Goal: Task Accomplishment & Management: Complete application form

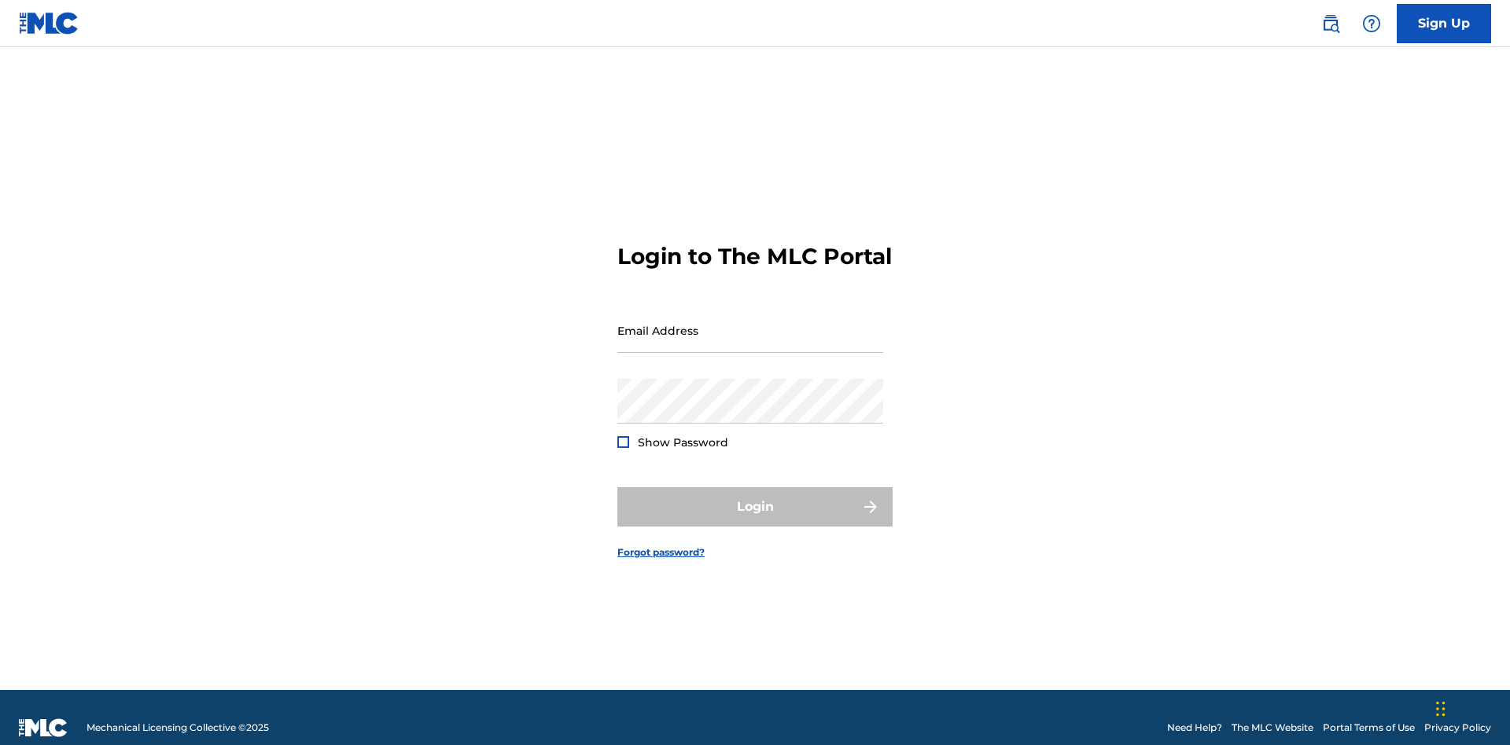
scroll to position [20, 0]
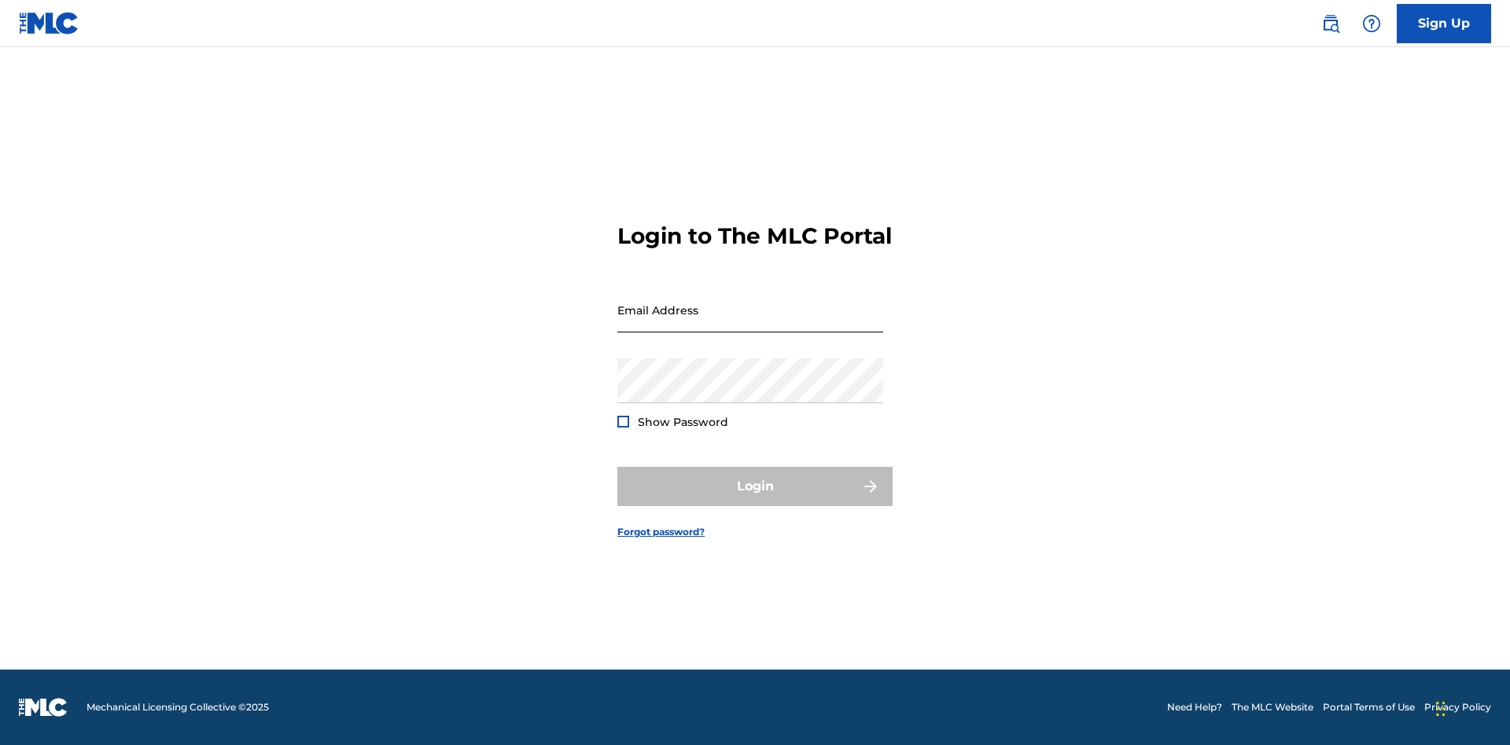
click at [750, 323] on input "Email Address" at bounding box center [750, 310] width 266 height 45
type input "[EMAIL_ADDRESS][DOMAIN_NAME]"
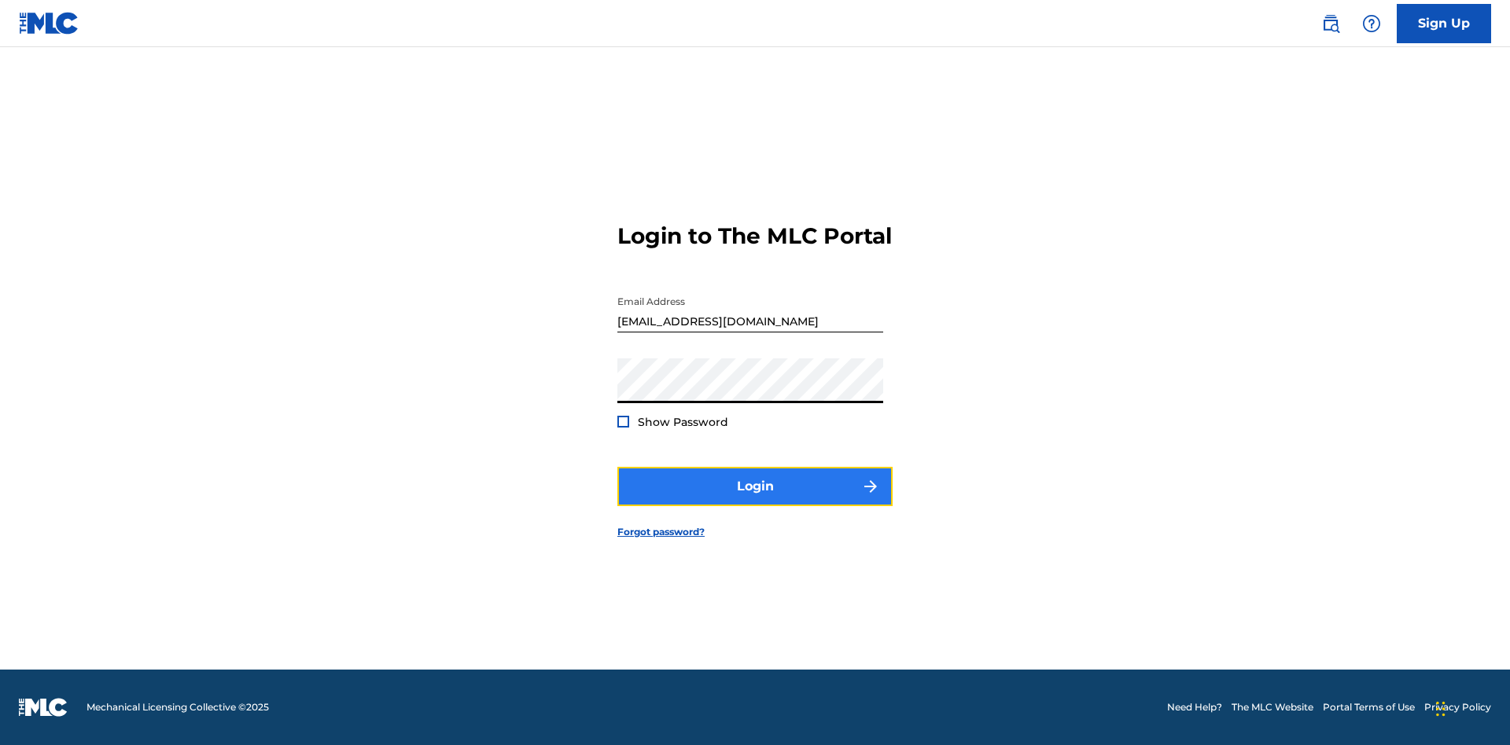
click at [755, 500] on button "Login" at bounding box center [754, 486] width 275 height 39
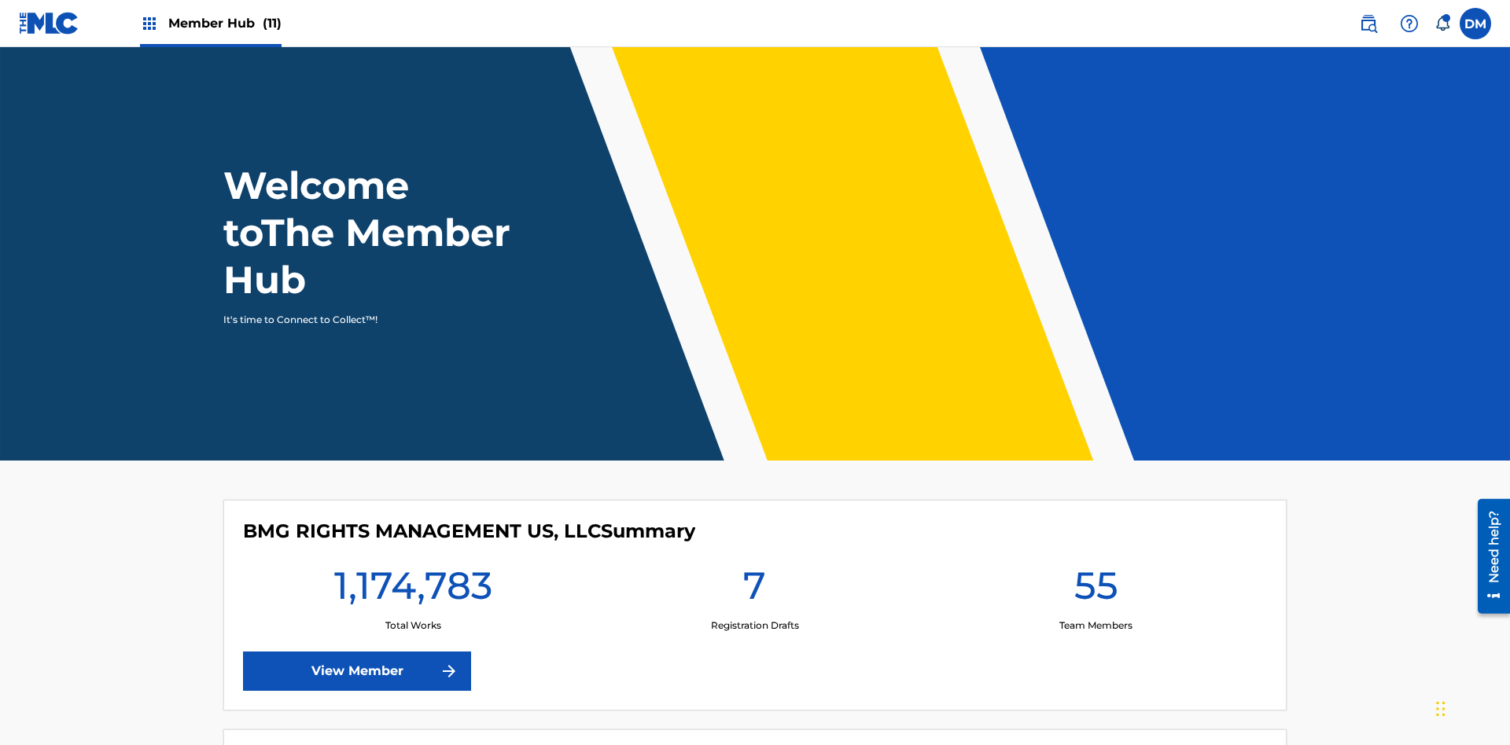
click at [210, 23] on span "Member Hub (11)" at bounding box center [224, 23] width 113 height 18
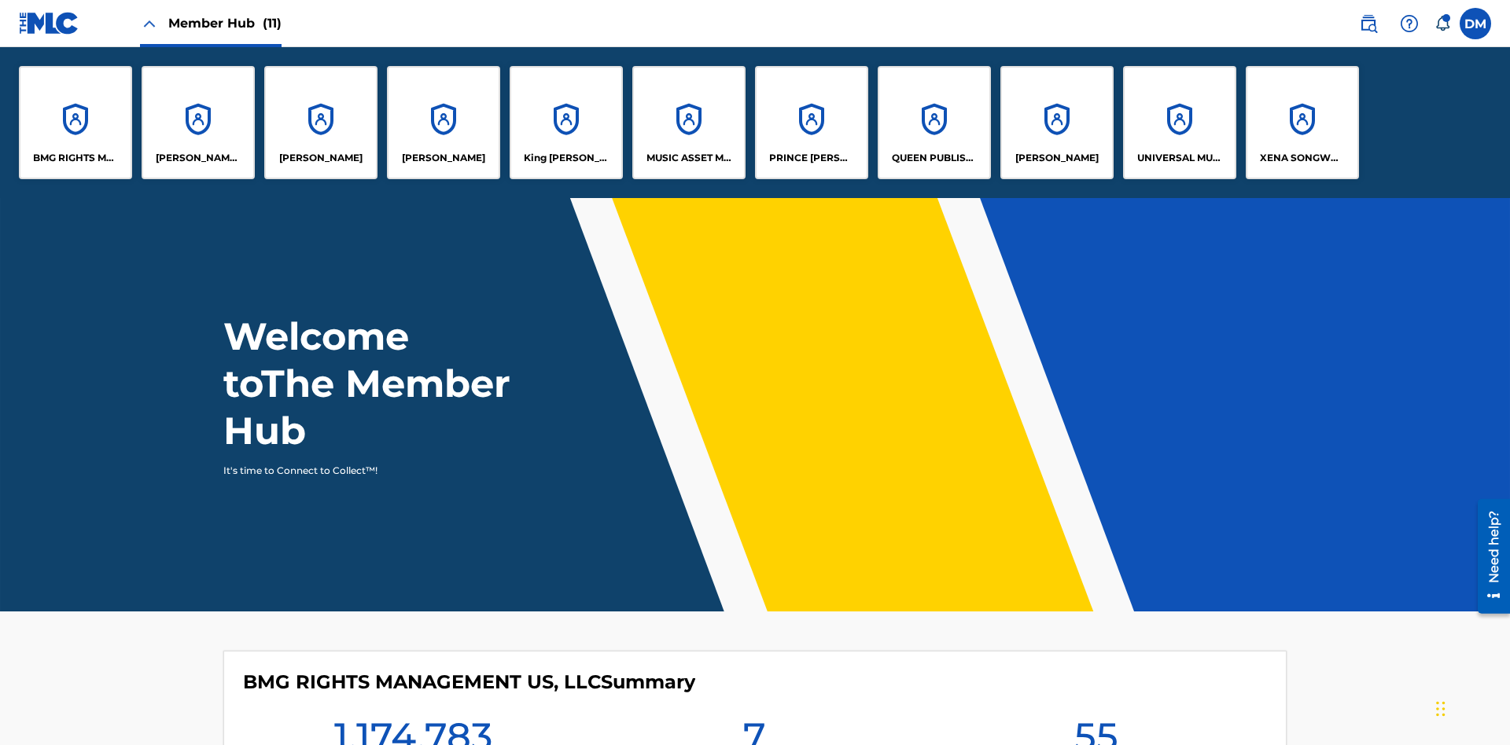
scroll to position [57, 0]
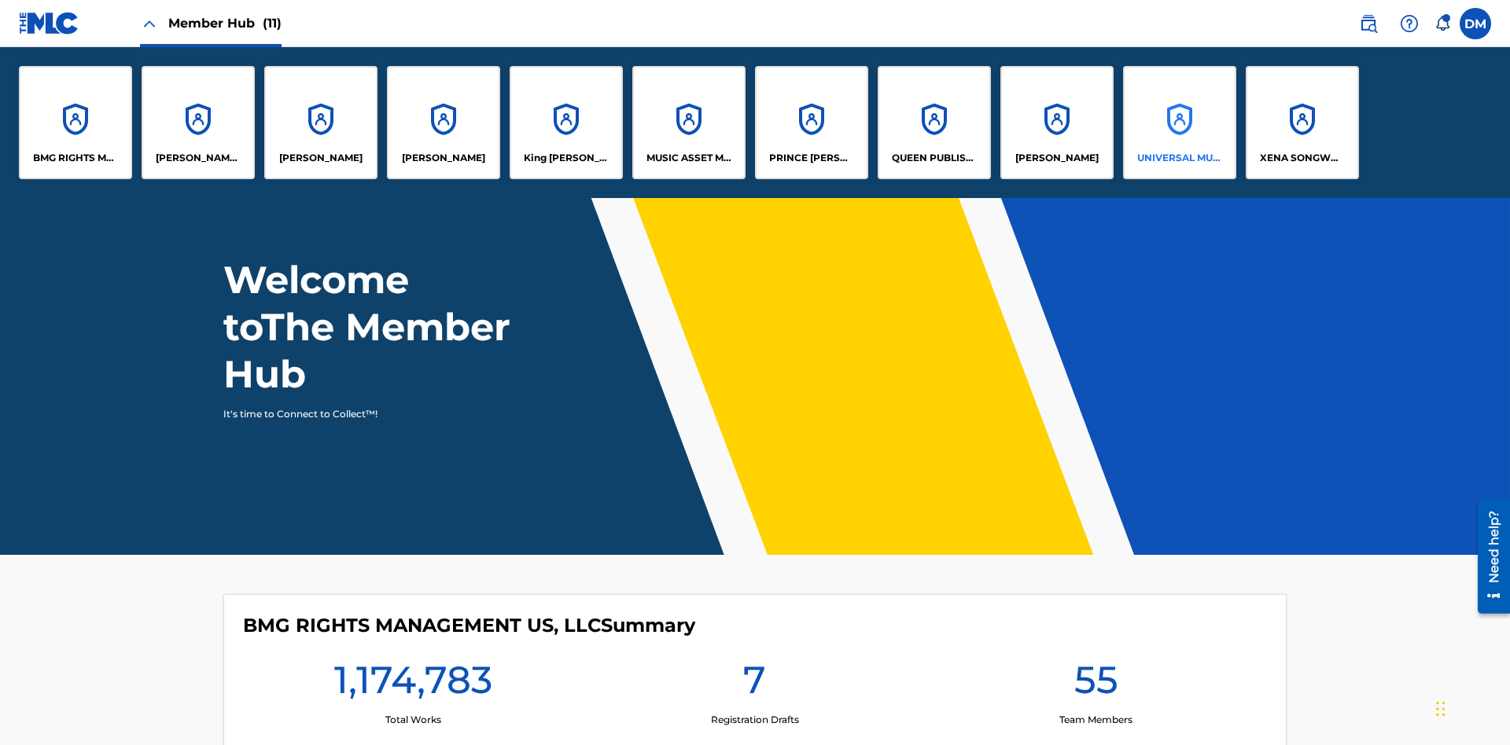
click at [1179, 158] on p "UNIVERSAL MUSIC PUB GROUP" at bounding box center [1180, 158] width 86 height 14
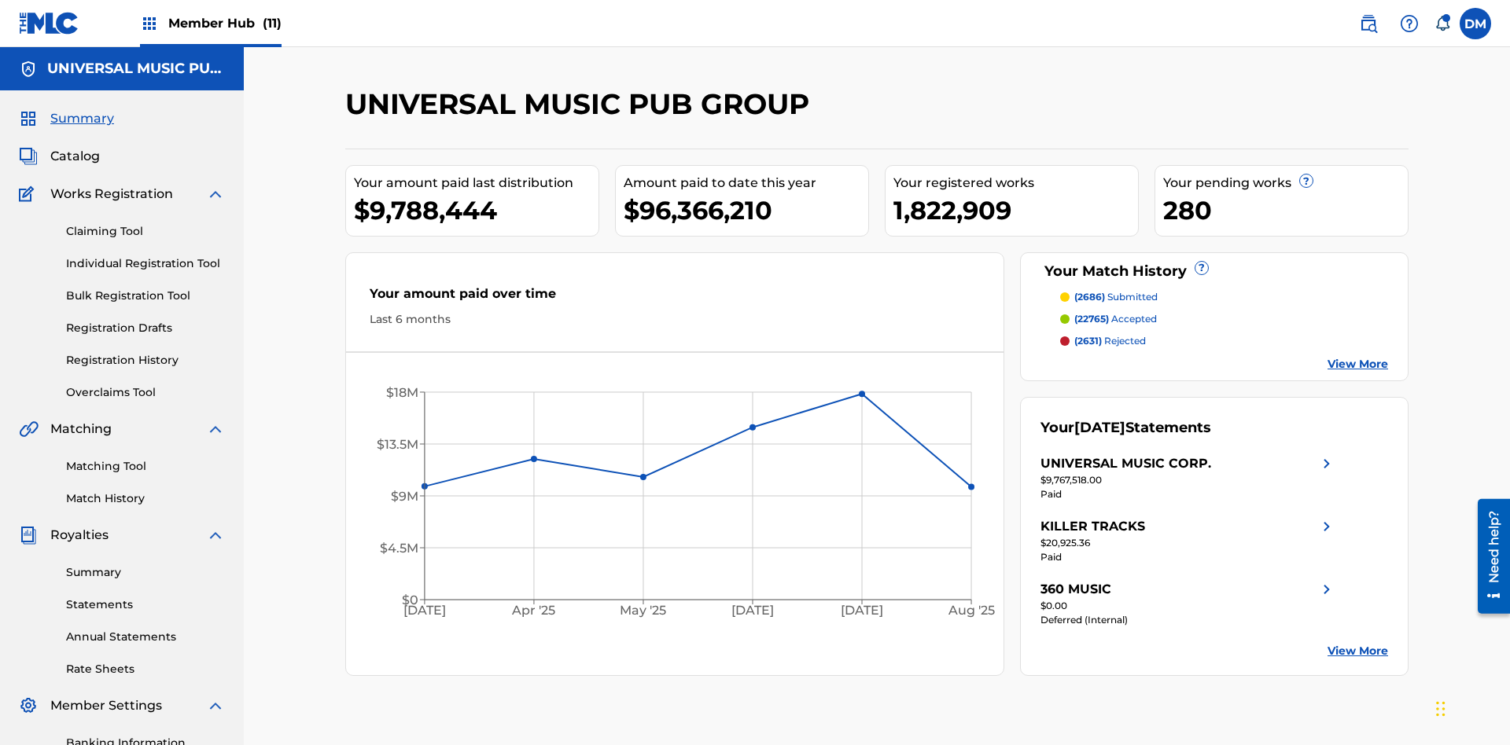
scroll to position [161, 0]
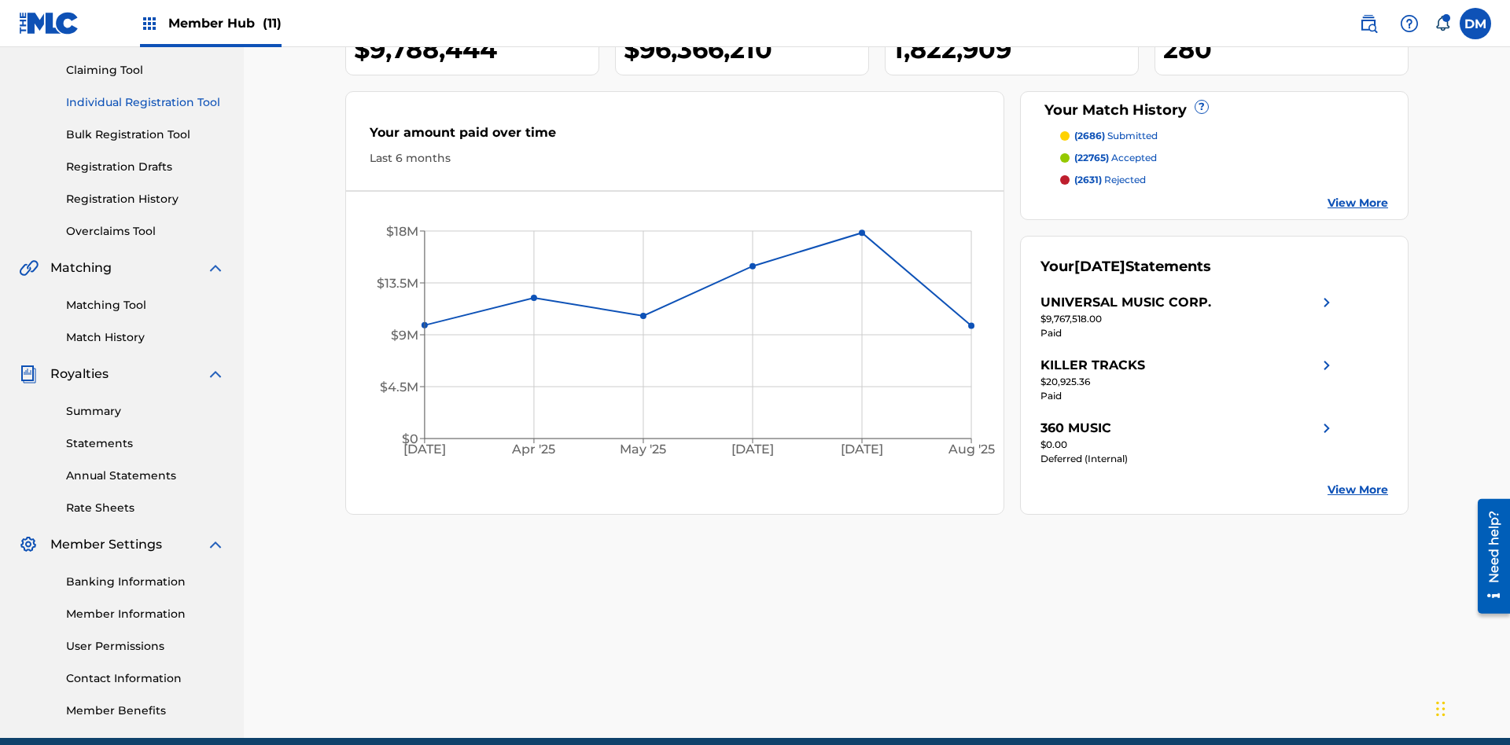
click at [145, 102] on link "Individual Registration Tool" at bounding box center [145, 102] width 159 height 17
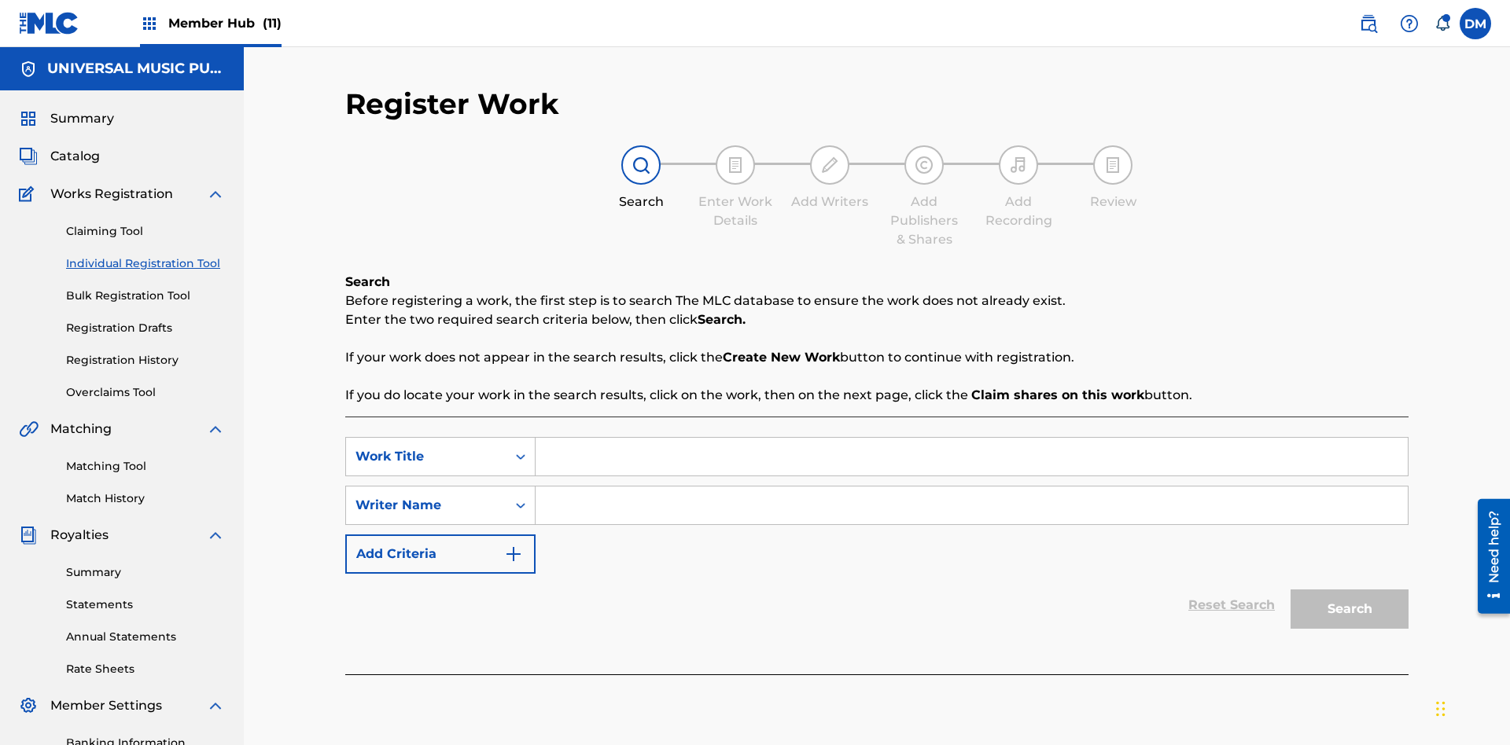
scroll to position [230, 0]
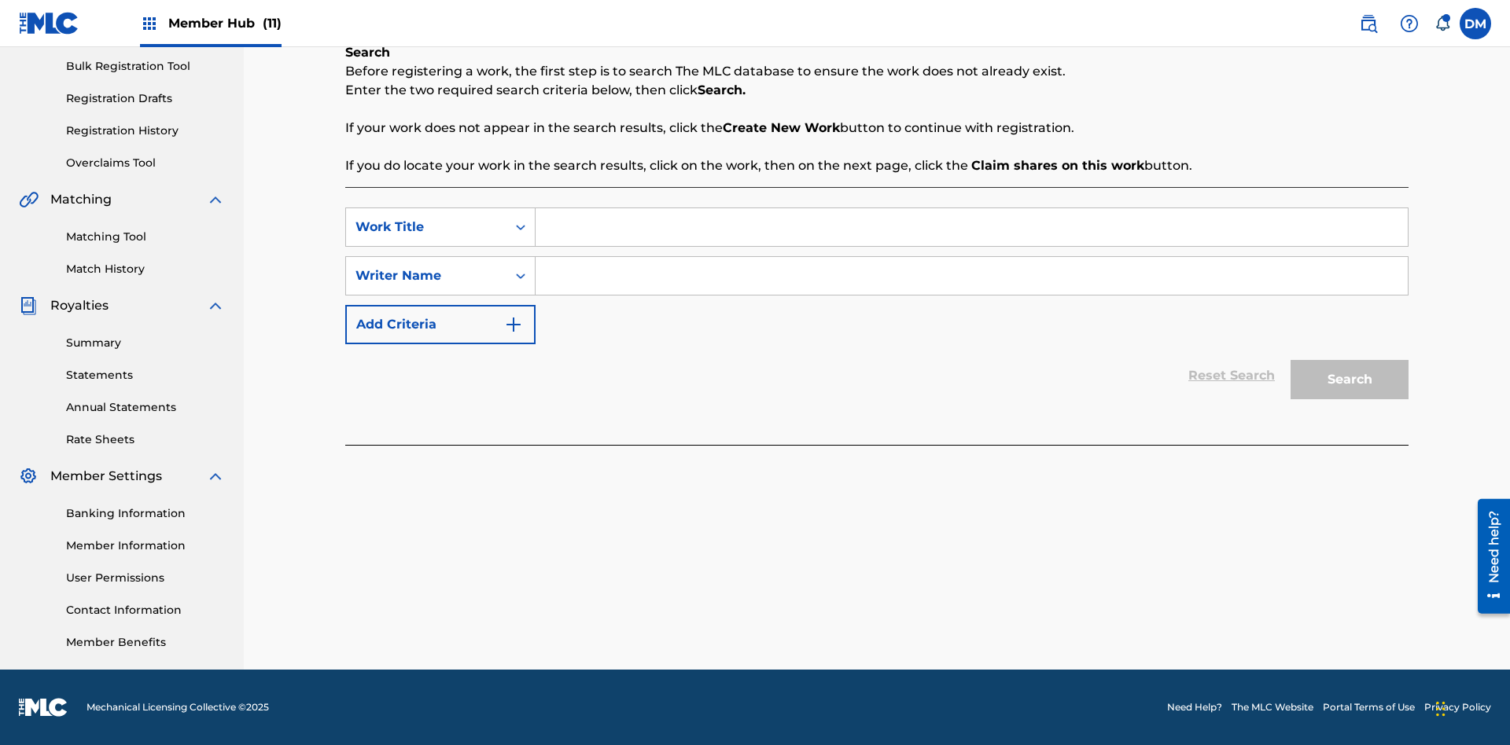
click at [971, 227] on input "Search Form" at bounding box center [971, 227] width 872 height 38
type input "Save At Work Details Page After Adding Alternative Titles"
click at [971, 276] on input "Search Form" at bounding box center [971, 276] width 872 height 38
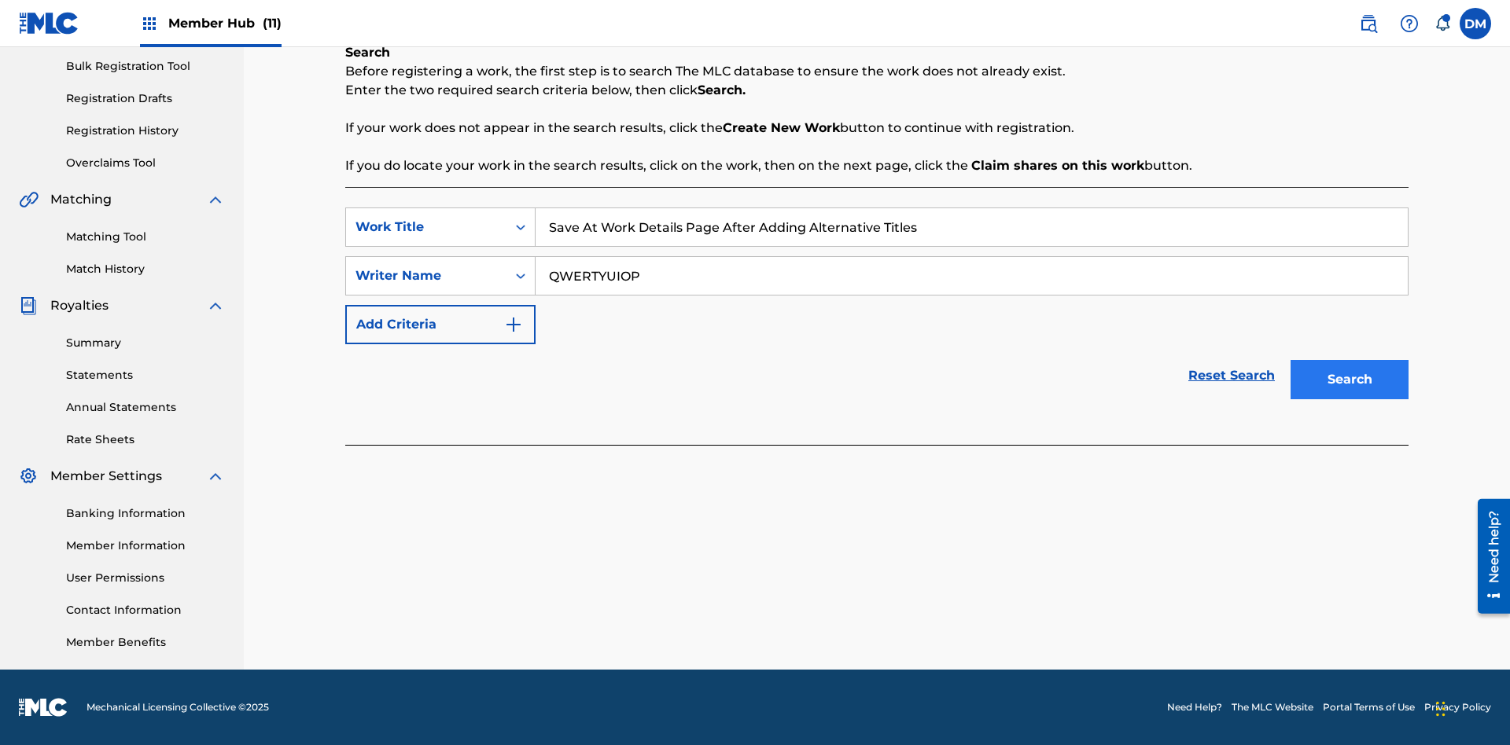
type input "QWERTYUIOP"
click at [1349, 380] on button "Search" at bounding box center [1349, 379] width 118 height 39
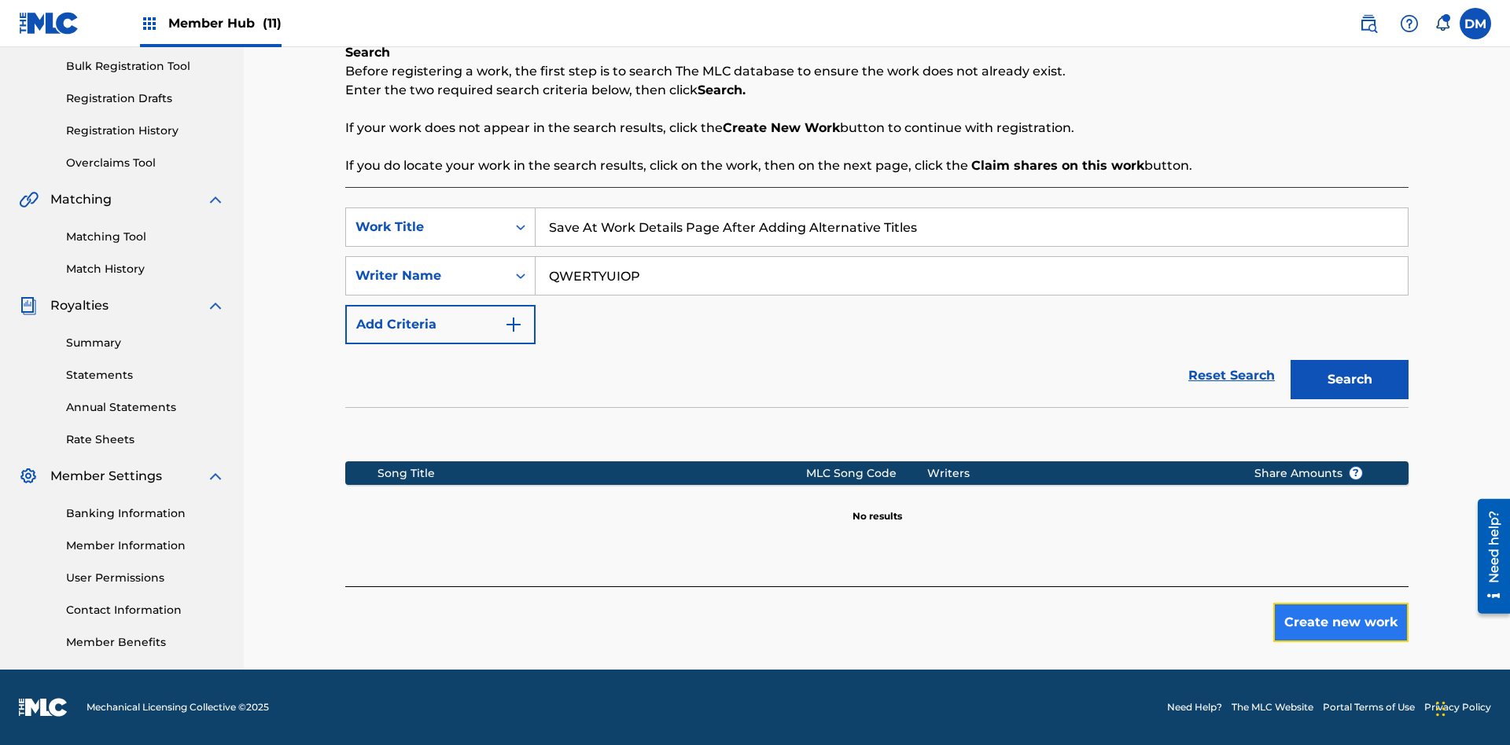
click at [1341, 623] on button "Create new work" at bounding box center [1340, 622] width 135 height 39
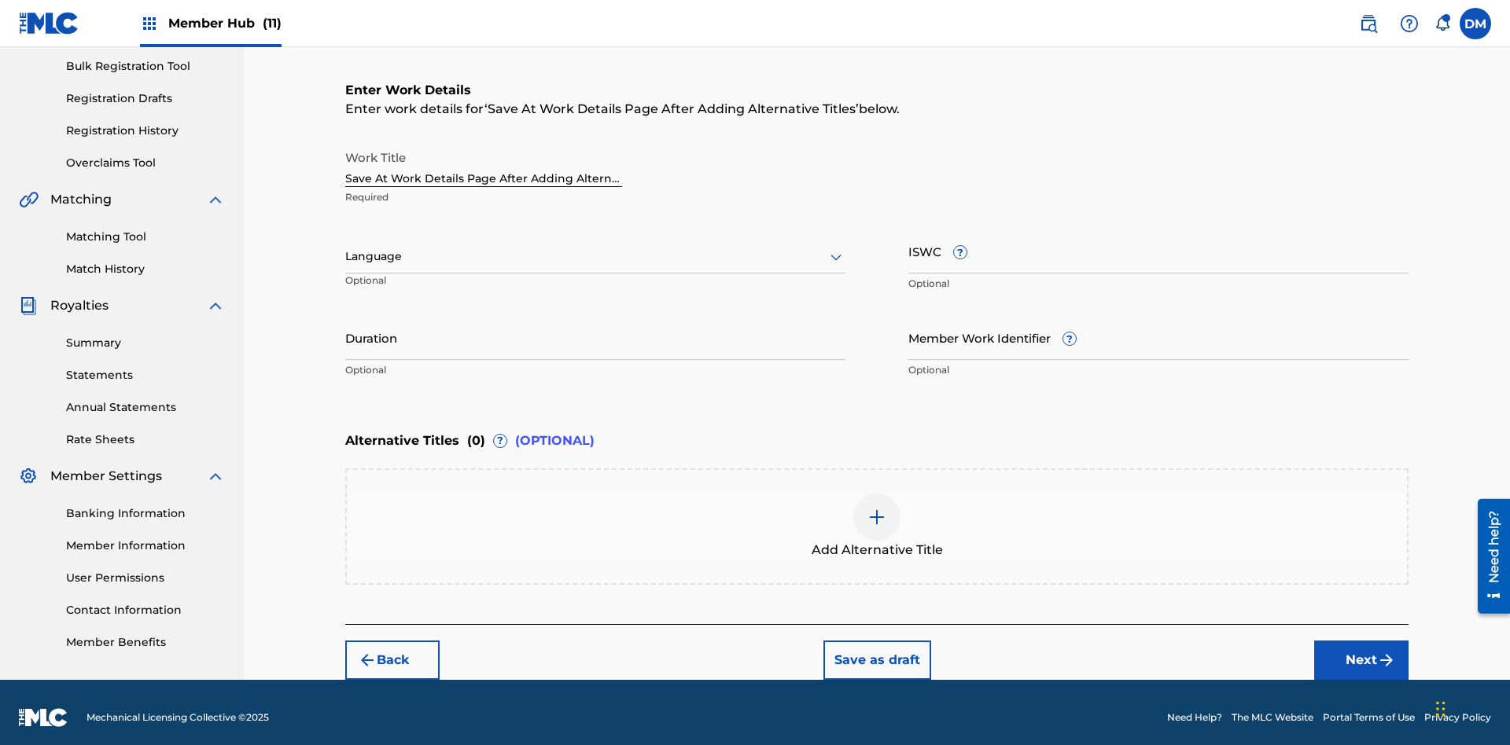
scroll to position [240, 0]
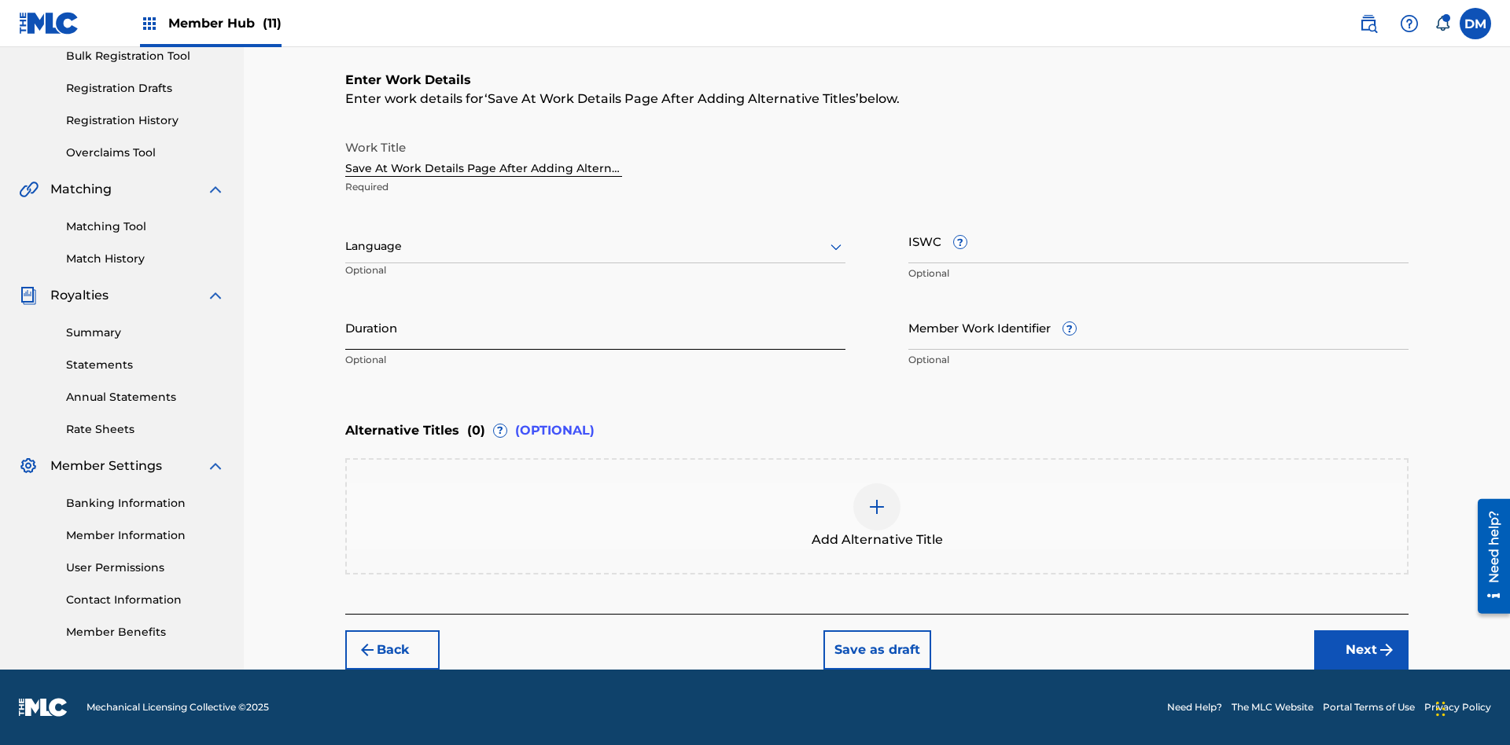
click at [595, 327] on input "Duration" at bounding box center [595, 327] width 500 height 45
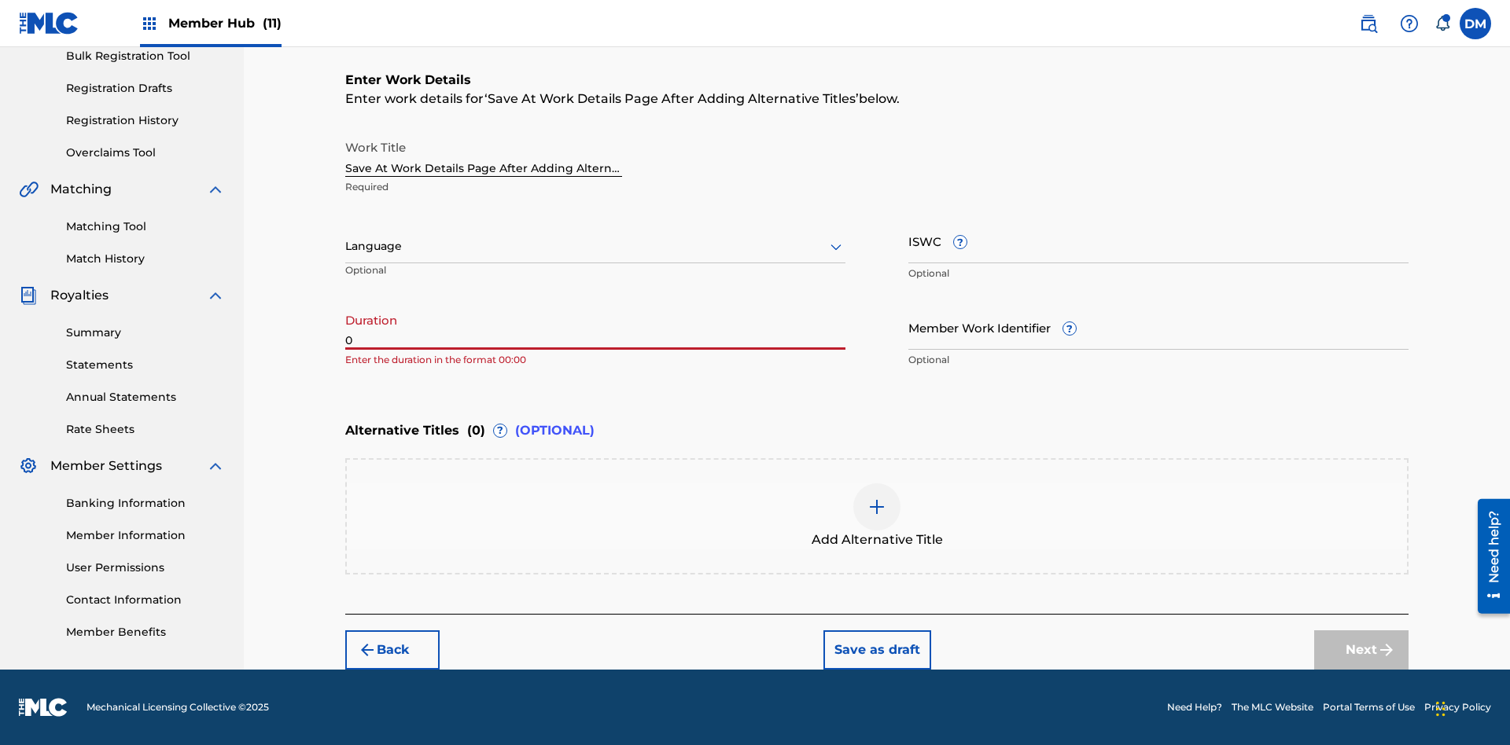
click at [595, 327] on input "0" at bounding box center [595, 327] width 500 height 45
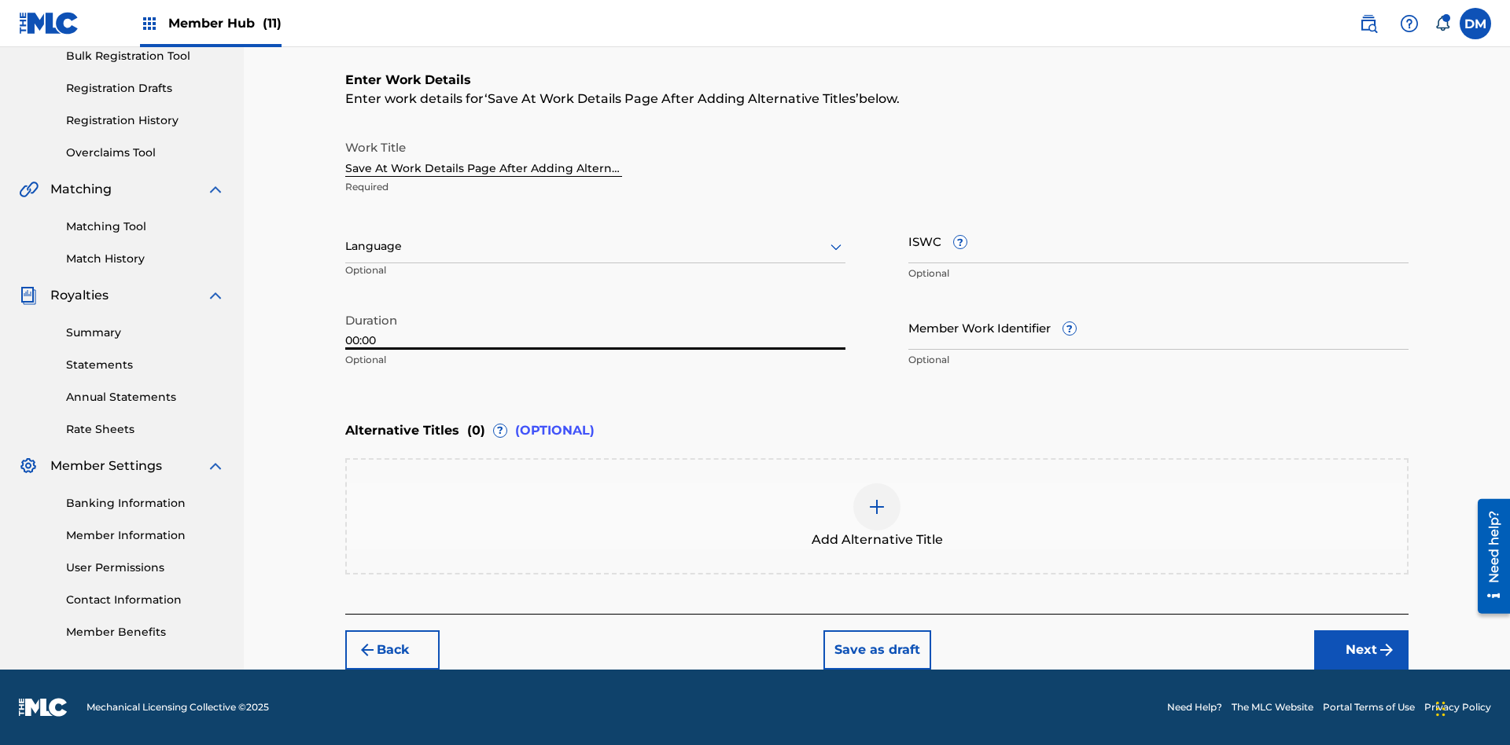
type input "00:00"
click at [836, 247] on icon at bounding box center [835, 246] width 19 height 19
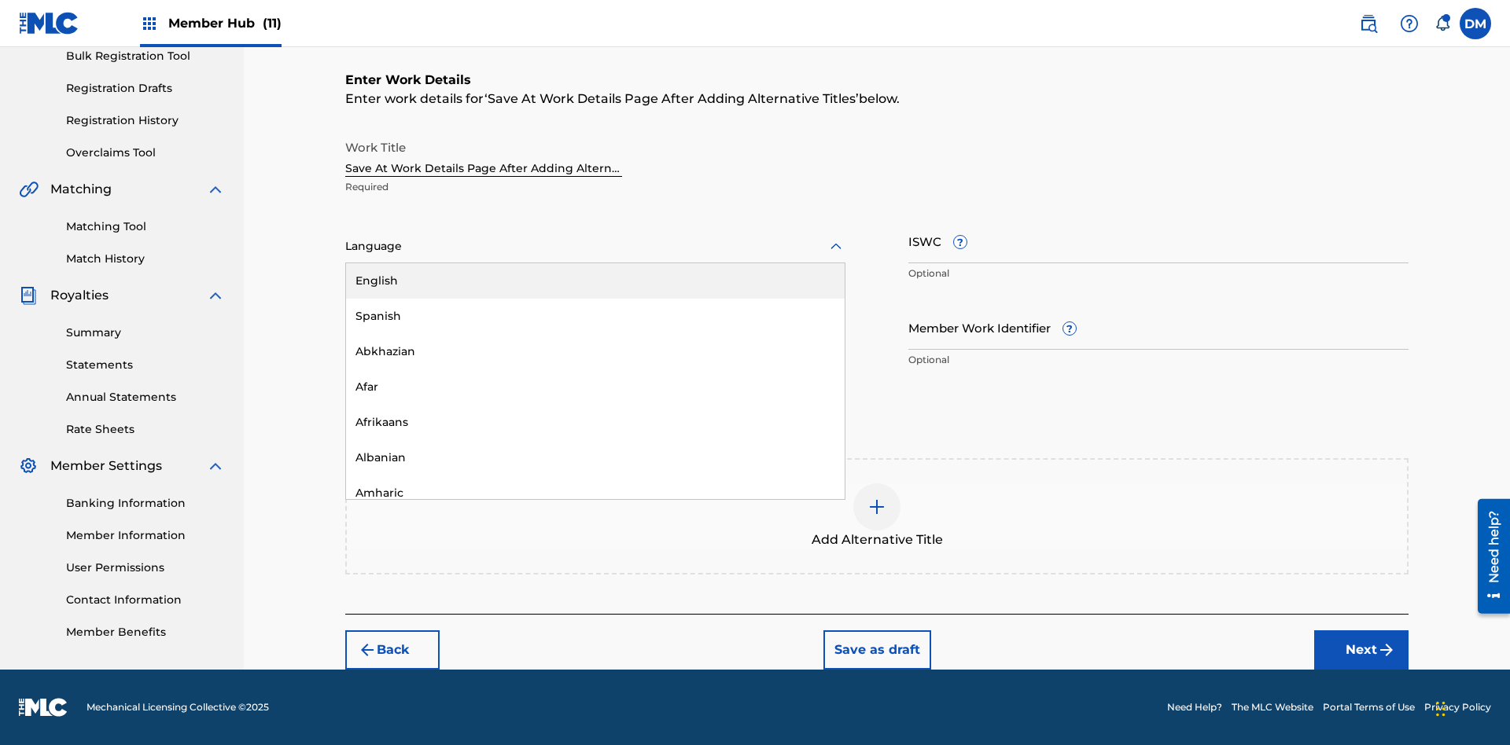
click at [595, 387] on div "Afar" at bounding box center [595, 387] width 498 height 35
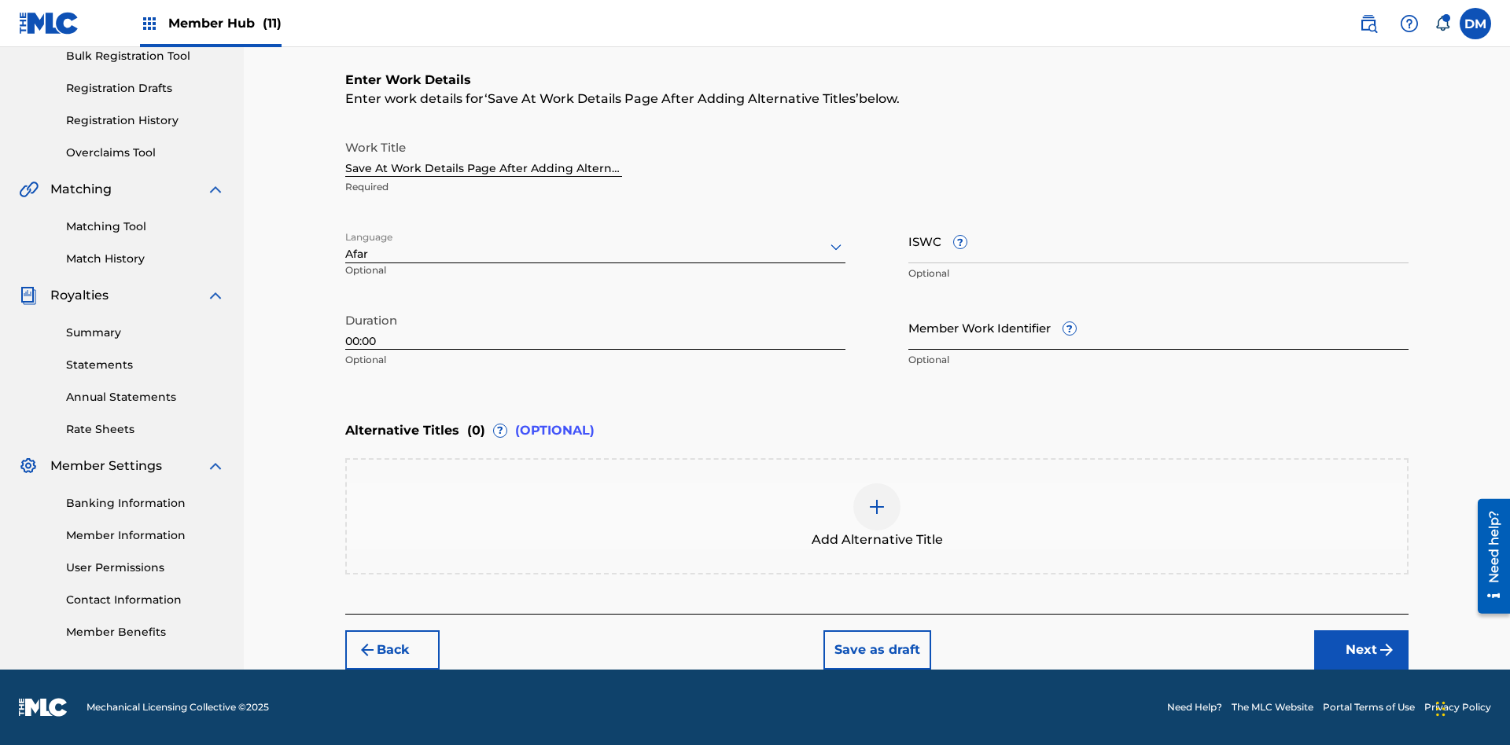
click at [1158, 327] on input "Member Work Identifier ?" at bounding box center [1158, 327] width 500 height 45
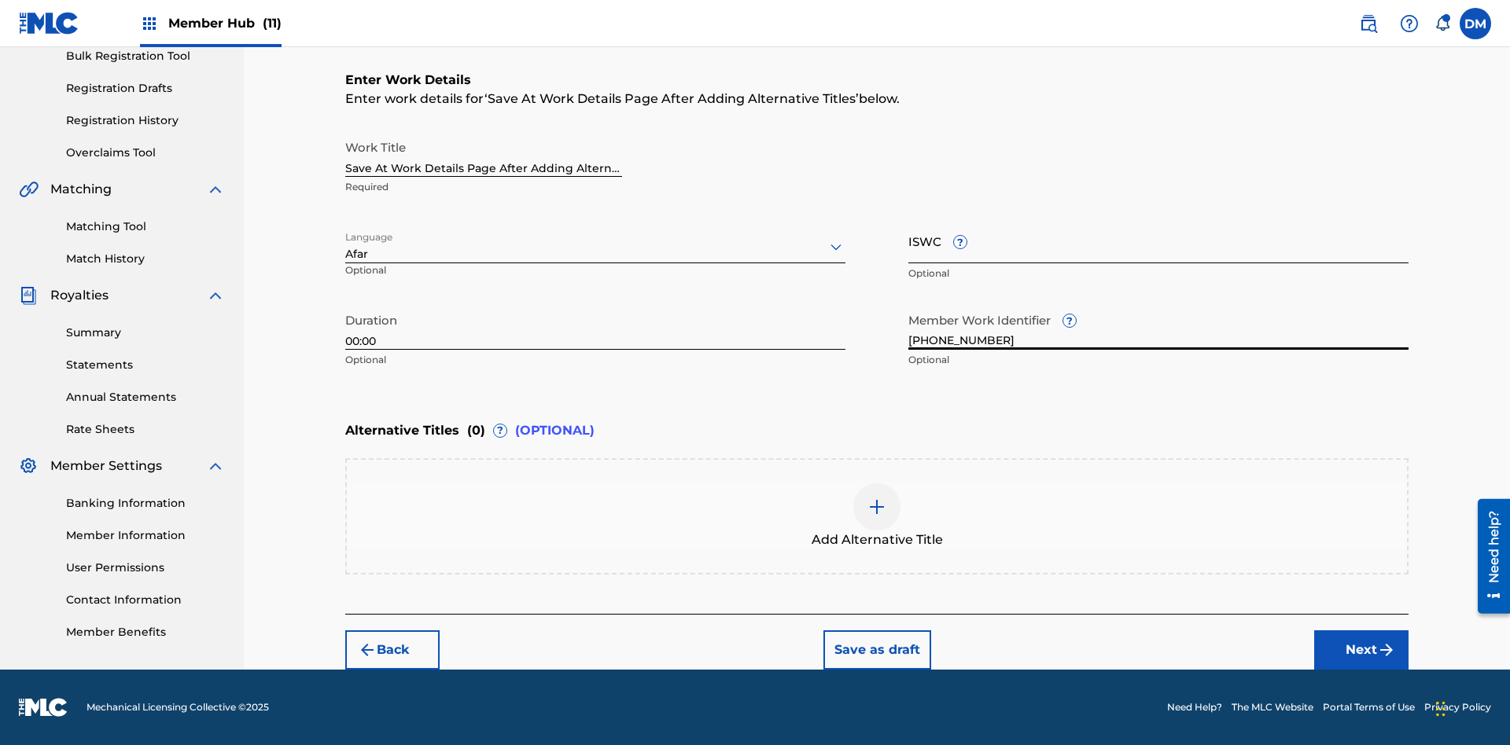
type input "2025.09.19.05"
click at [1158, 241] on input "ISWC ?" at bounding box center [1158, 241] width 500 height 45
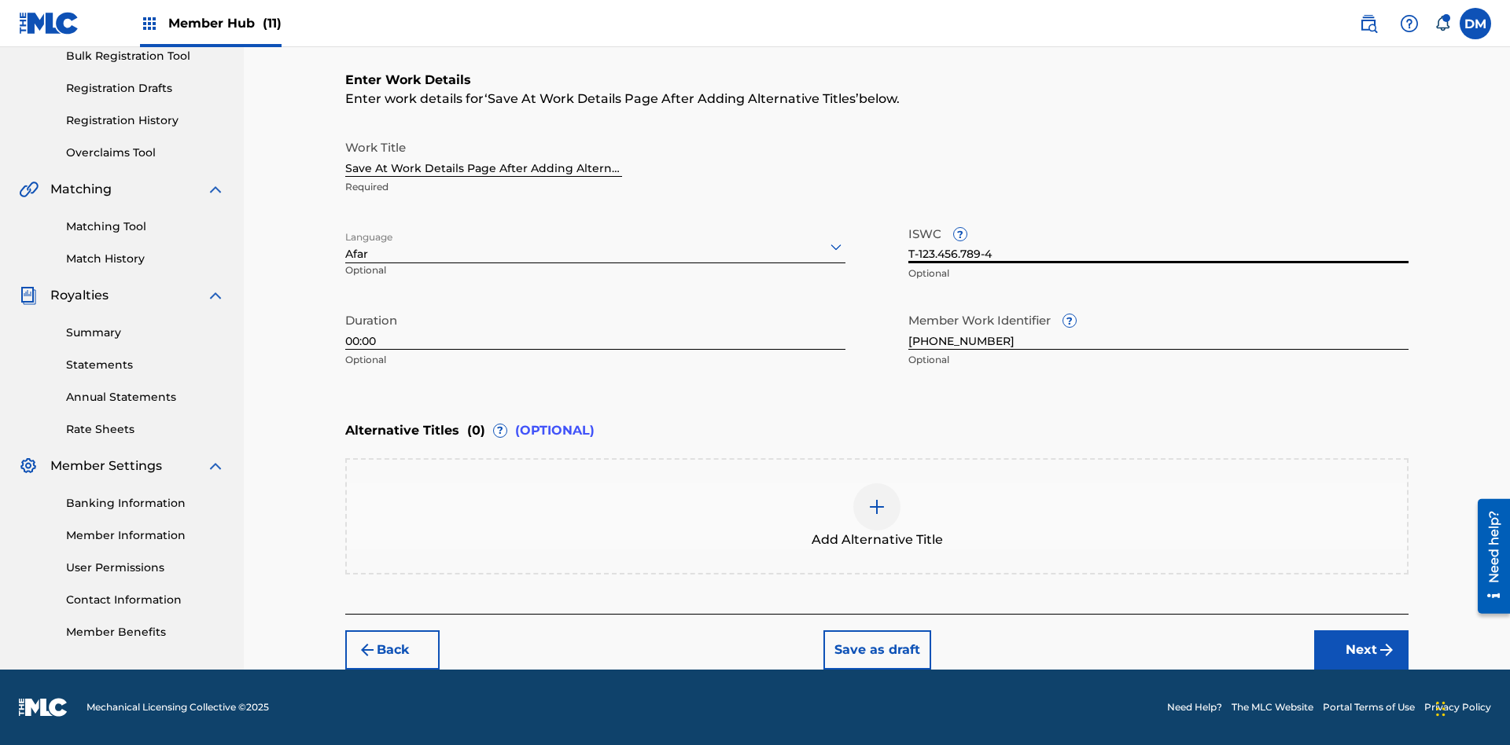
scroll to position [0, 0]
type input "T-123.456.789-4"
click at [877, 516] on img at bounding box center [876, 507] width 19 height 19
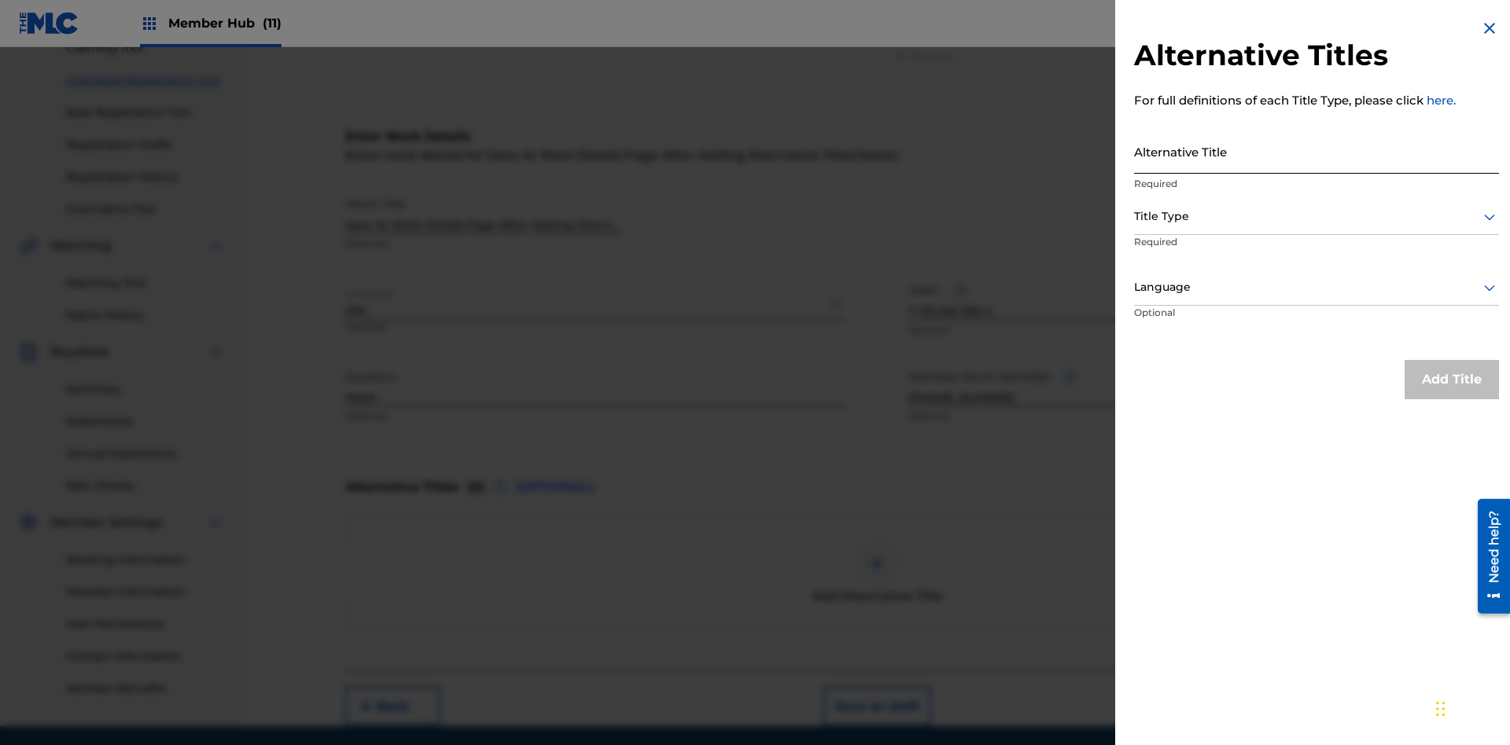
click at [1316, 151] on input "Alternative Title" at bounding box center [1316, 151] width 365 height 45
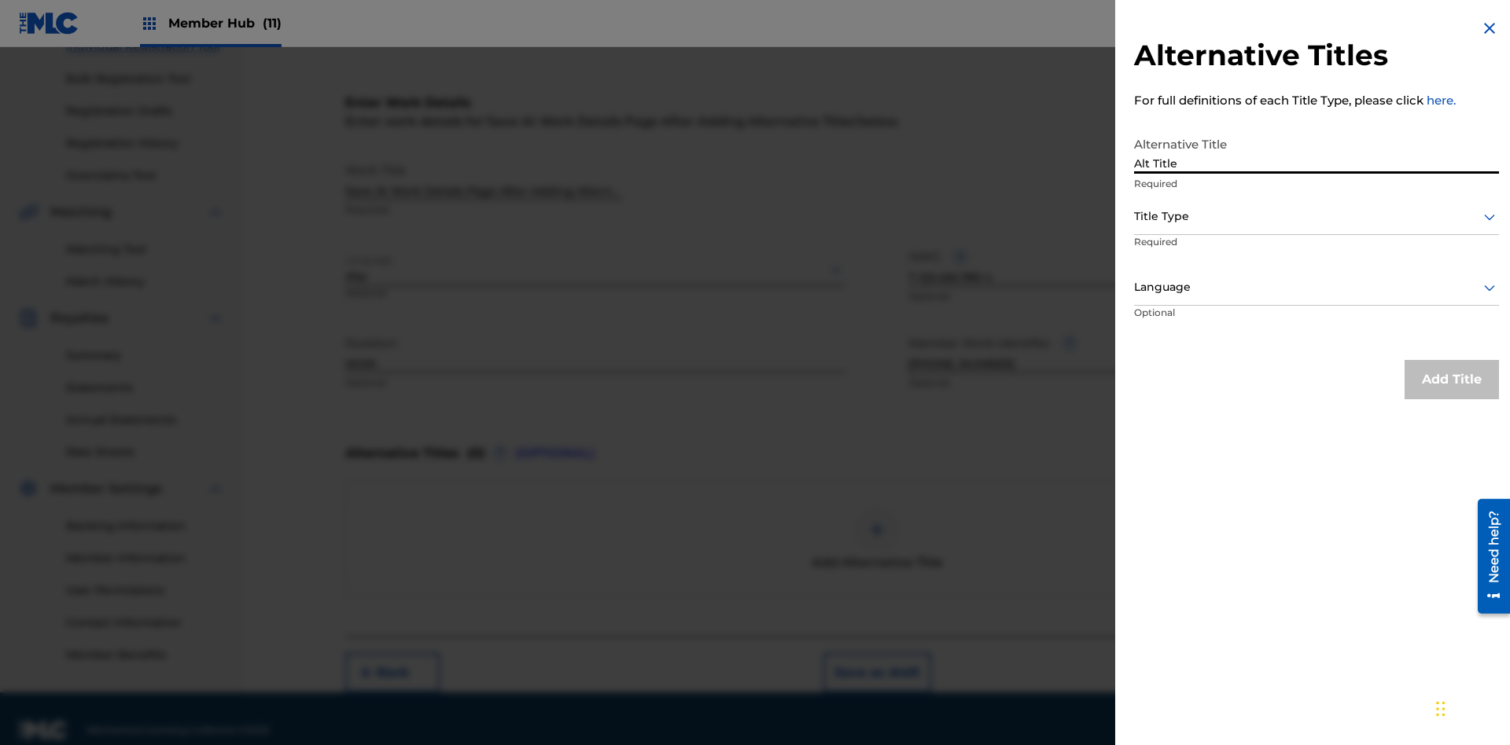
type input "Alt Title"
click at [1316, 216] on div at bounding box center [1316, 217] width 365 height 20
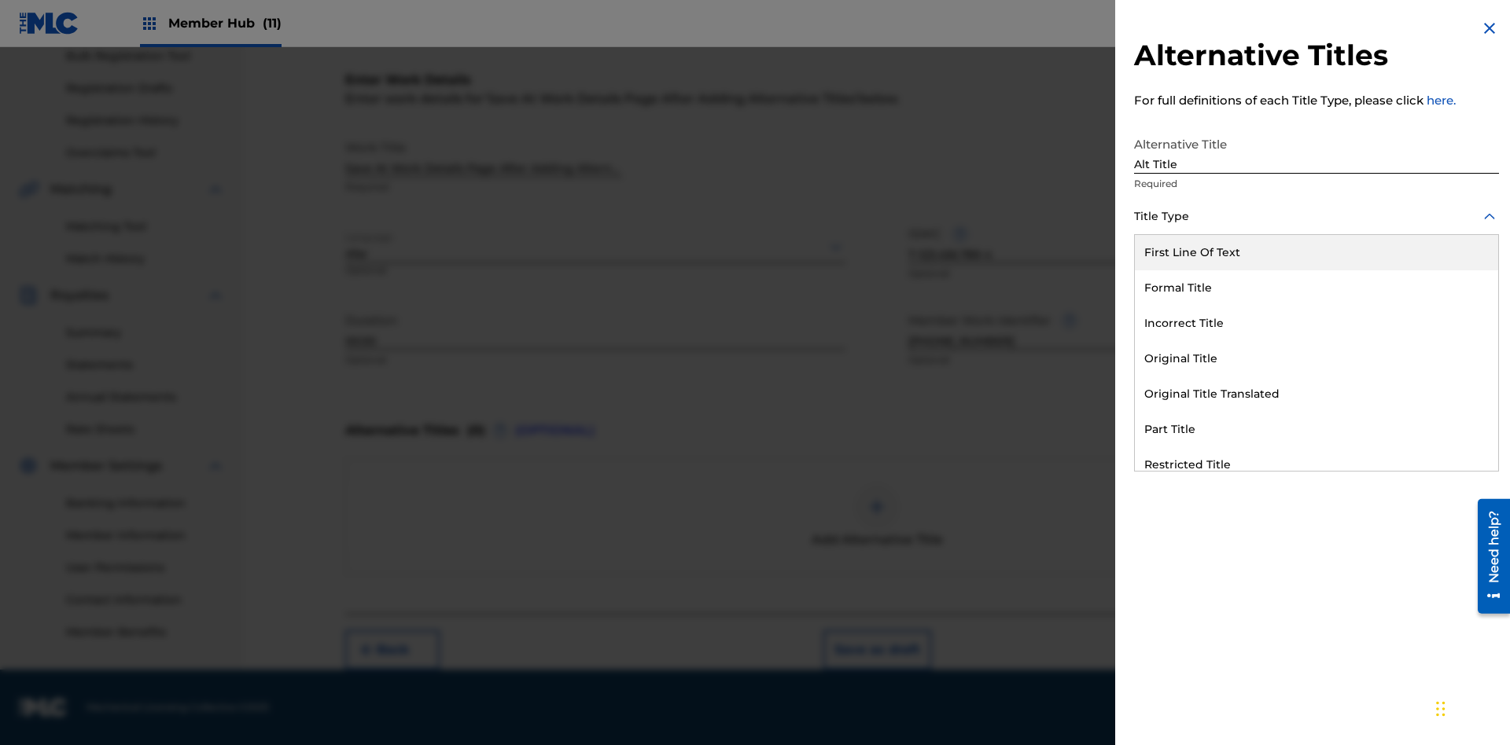
click at [1316, 359] on div "Original Title" at bounding box center [1316, 358] width 363 height 35
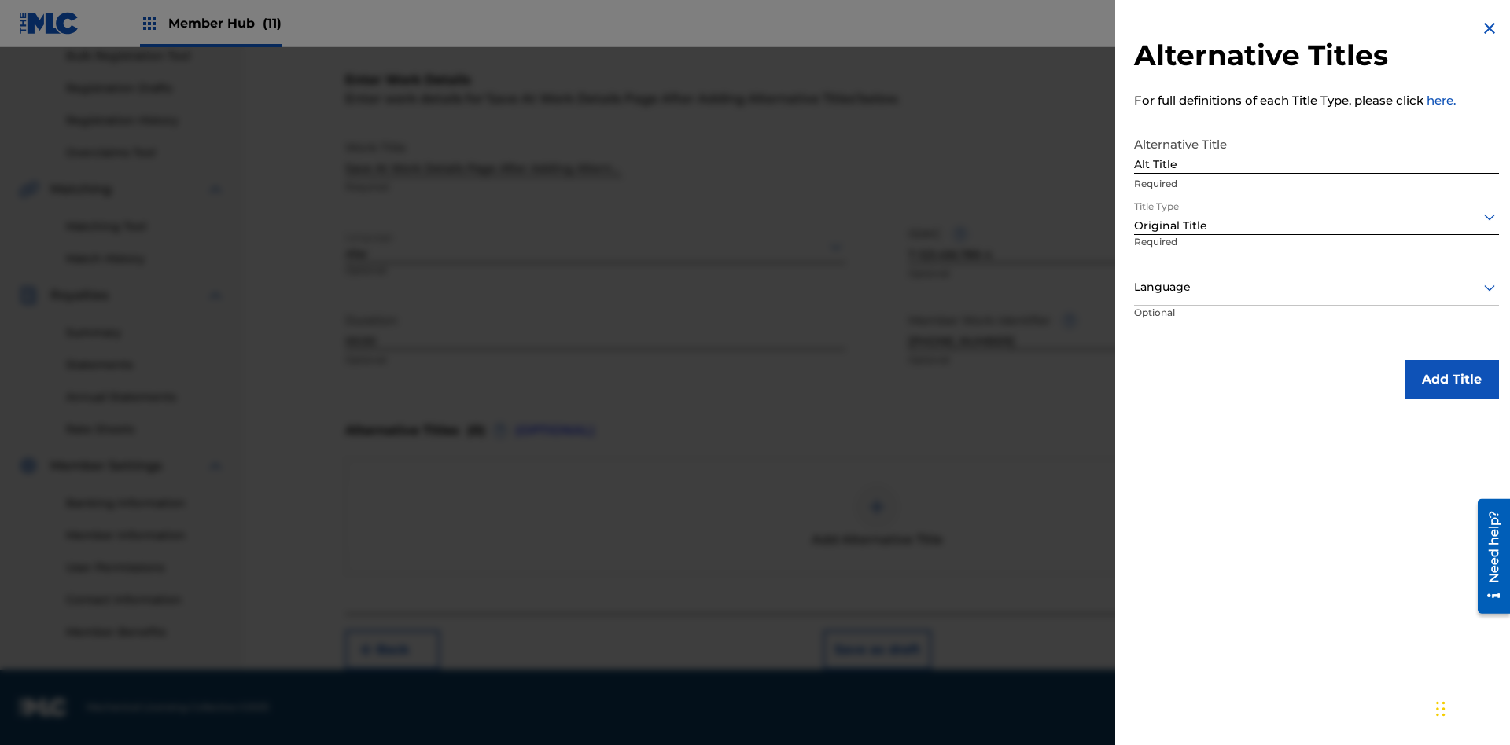
click at [1316, 287] on div at bounding box center [1316, 288] width 365 height 20
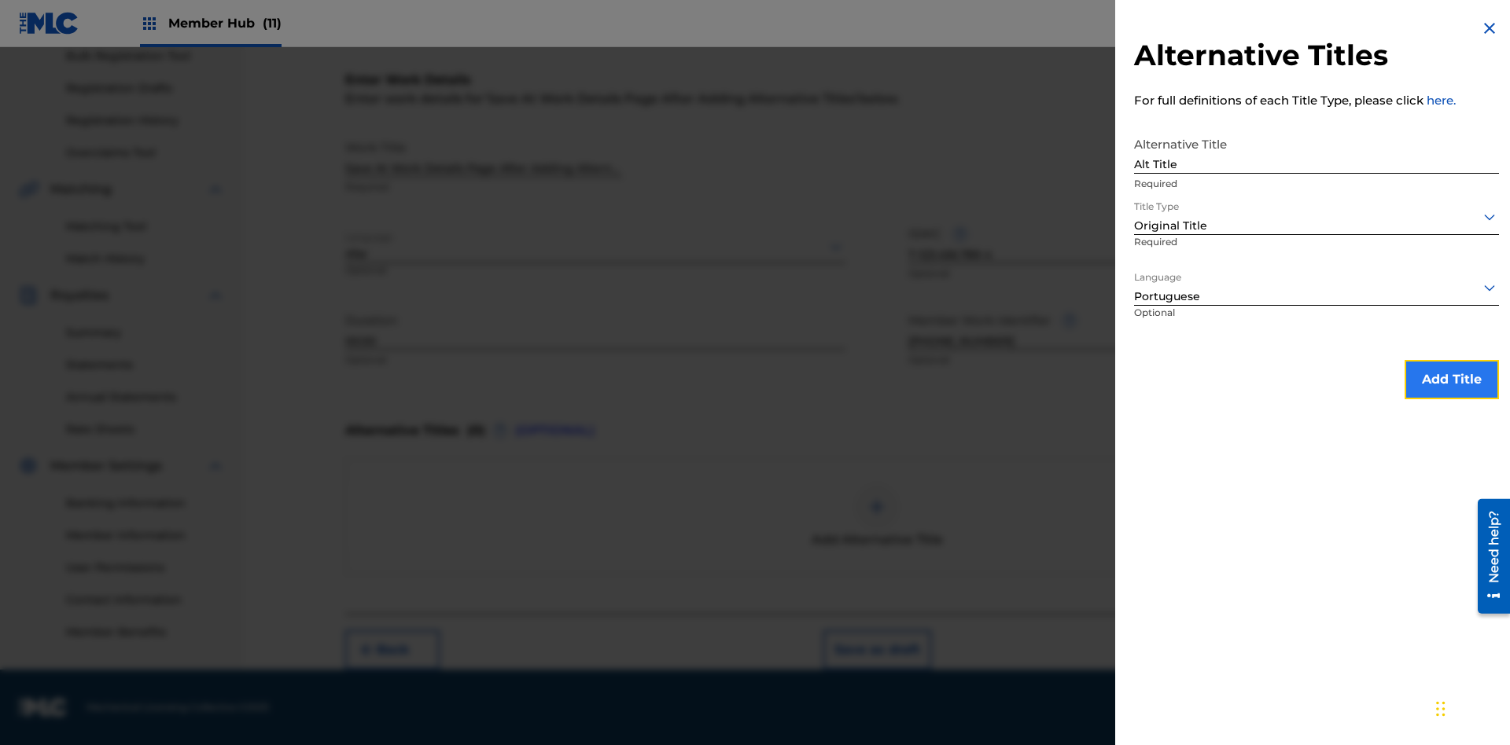
click at [1451, 379] on button "Add Title" at bounding box center [1451, 379] width 94 height 39
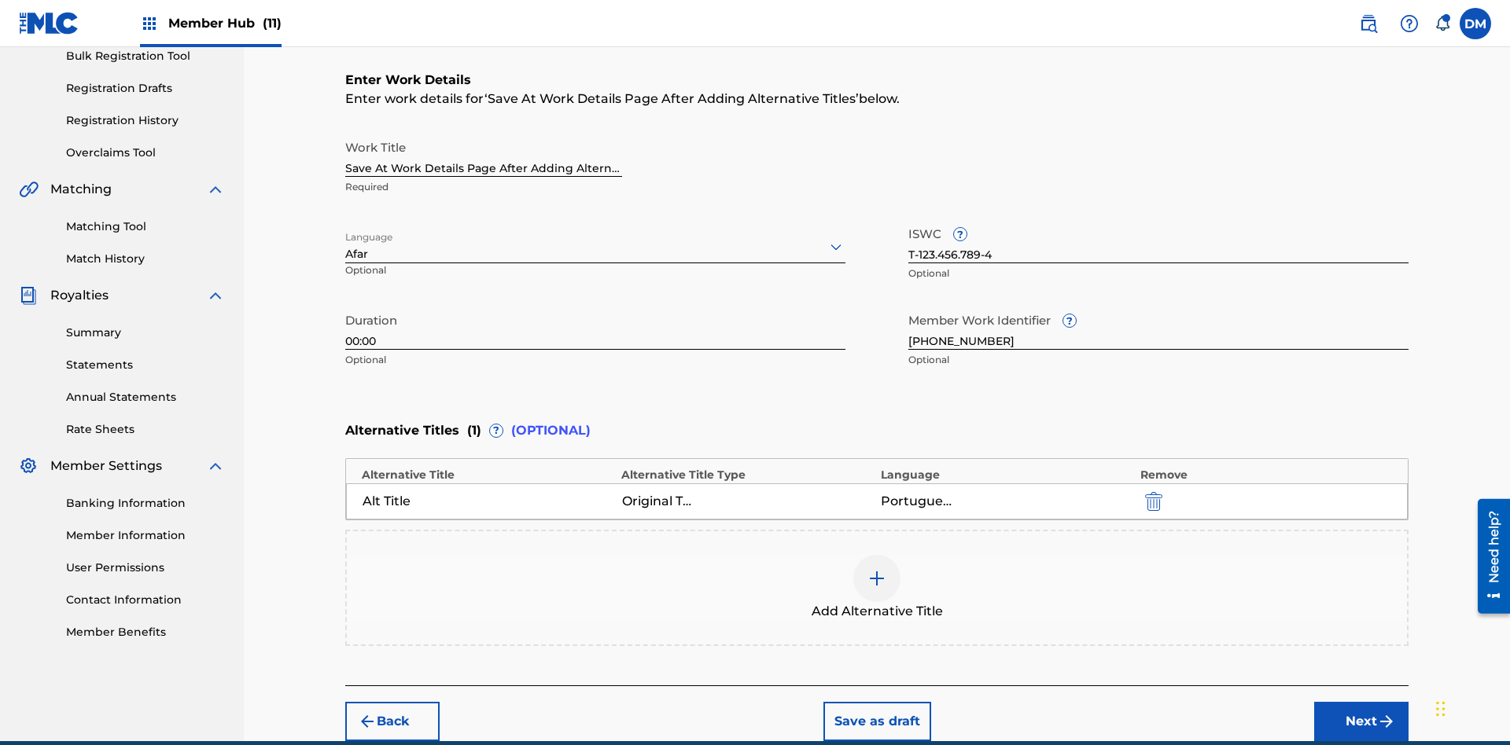
scroll to position [311, 0]
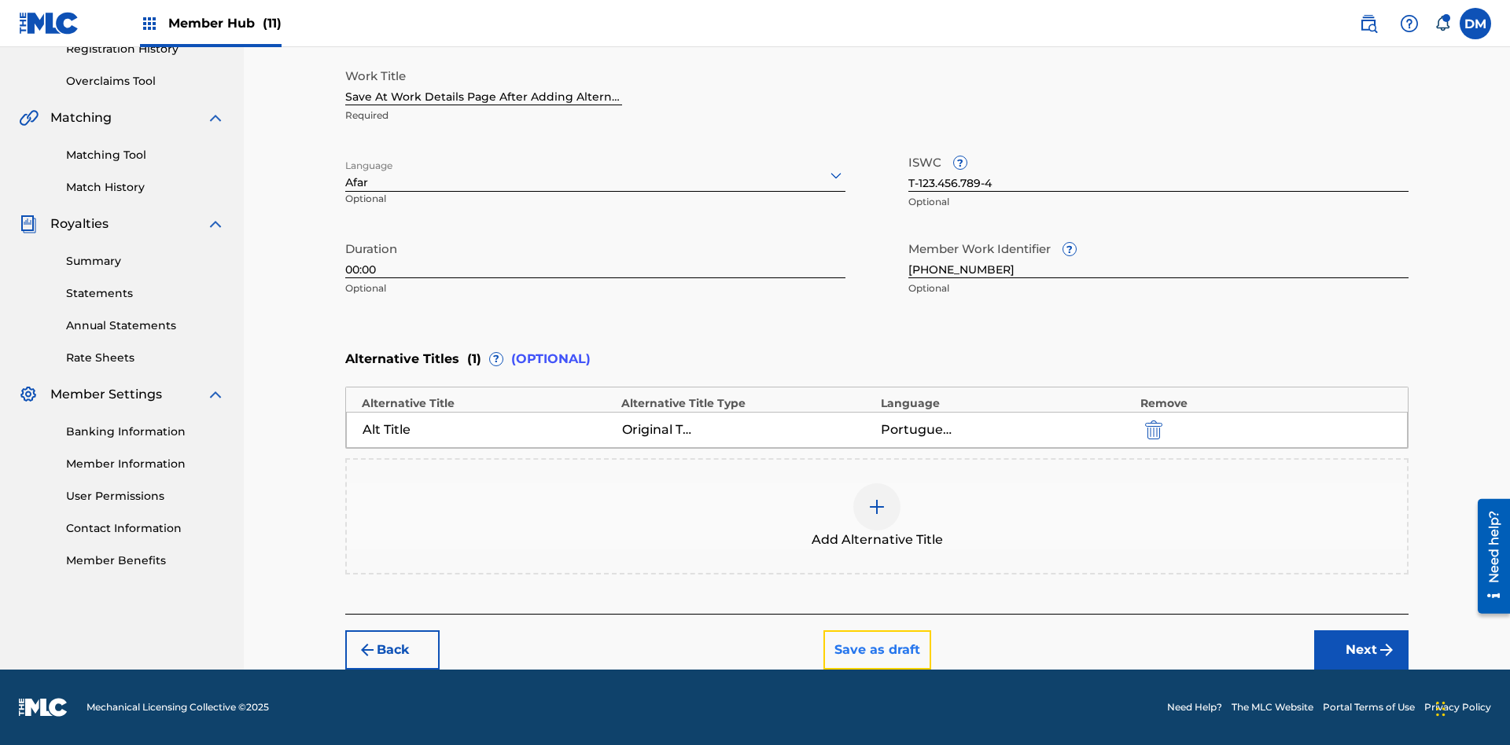
click at [876, 650] on button "Save as draft" at bounding box center [877, 650] width 108 height 39
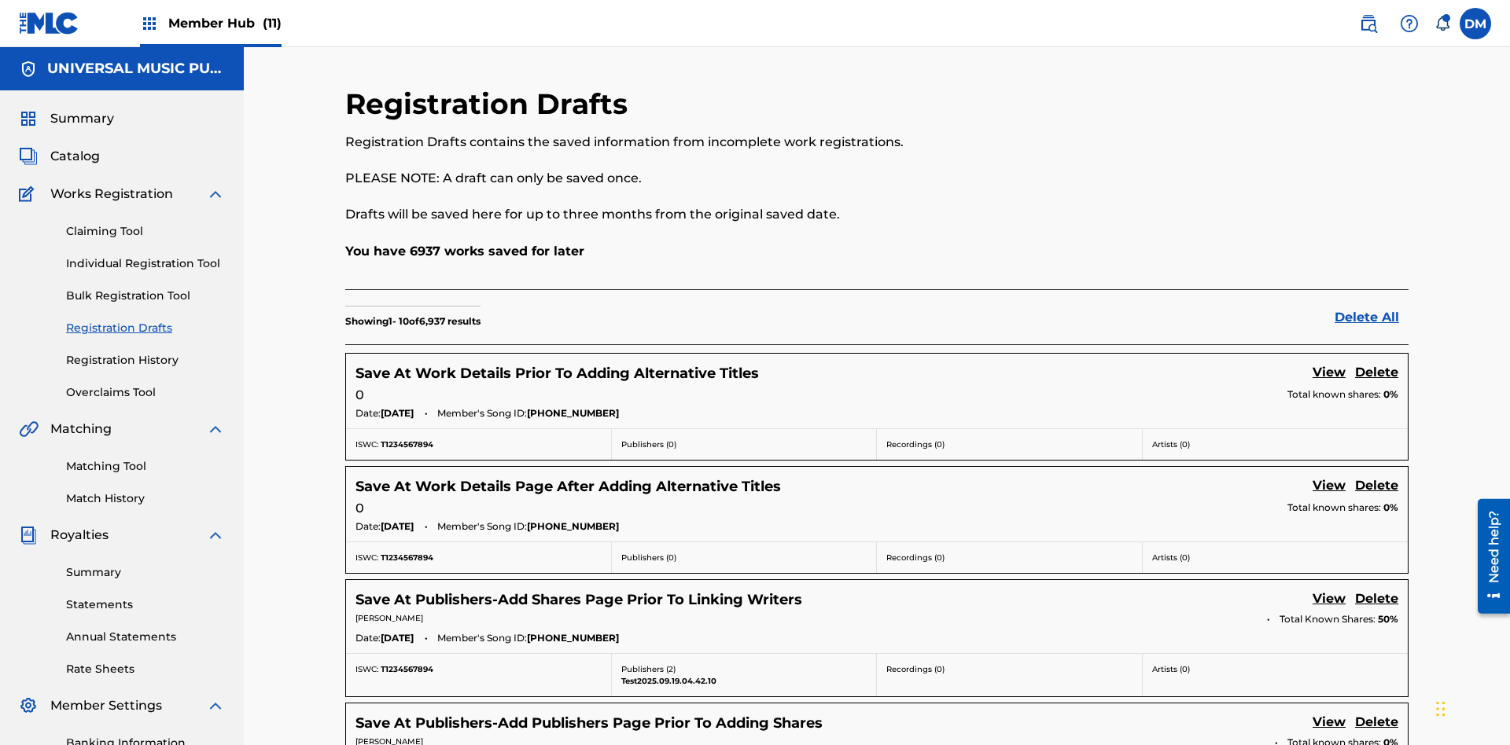
scroll to position [382, 0]
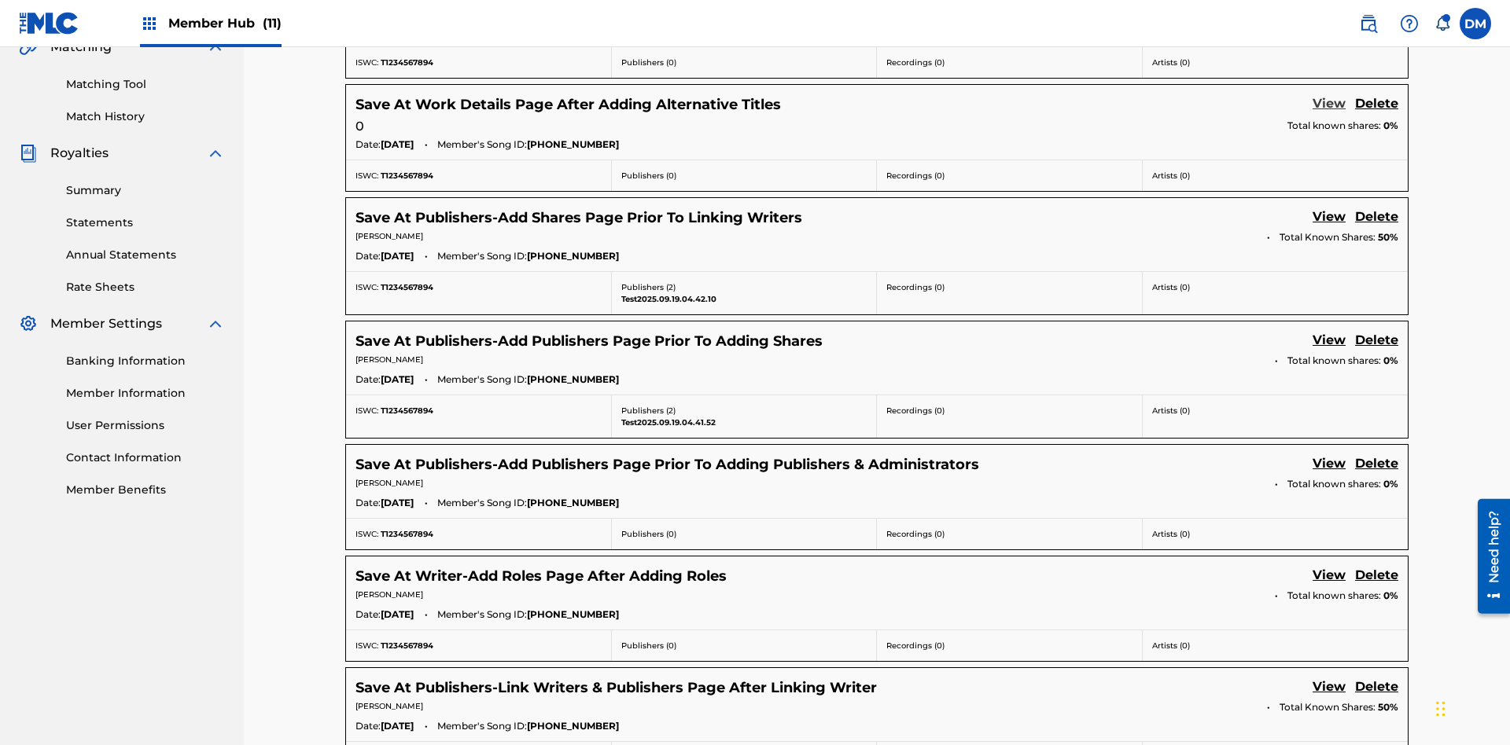
click at [1329, 105] on link "View" at bounding box center [1328, 104] width 33 height 21
